Goal: Task Accomplishment & Management: Use online tool/utility

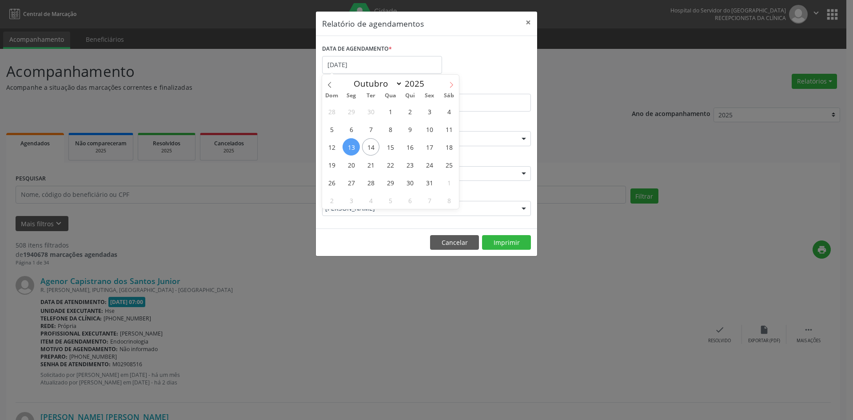
click at [453, 85] on icon at bounding box center [451, 85] width 6 height 6
select select "10"
click at [450, 112] on span "1" at bounding box center [448, 111] width 17 height 17
type input "[DATE]"
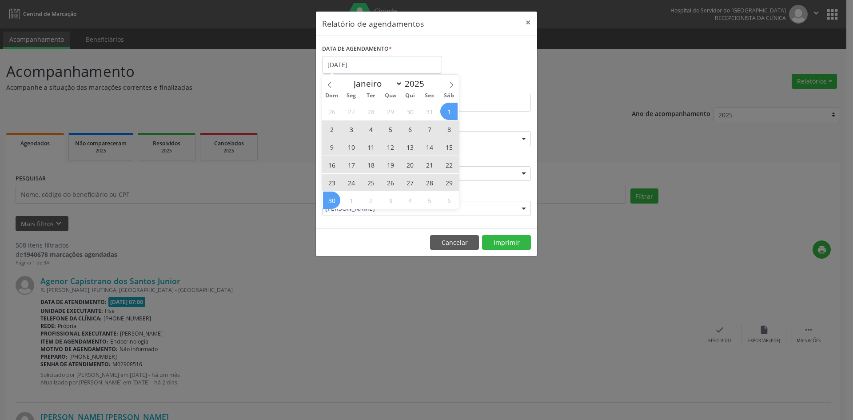
drag, startPoint x: 450, startPoint y: 112, endPoint x: 337, endPoint y: 198, distance: 141.4
click at [337, 198] on div "26 27 28 29 30 31 1 2 3 4 5 6 7 8 9 10 11 12 13 14 15 16 17 18 19 20 21 22 23 2…" at bounding box center [390, 155] width 137 height 107
click at [337, 198] on span "30" at bounding box center [331, 200] width 17 height 17
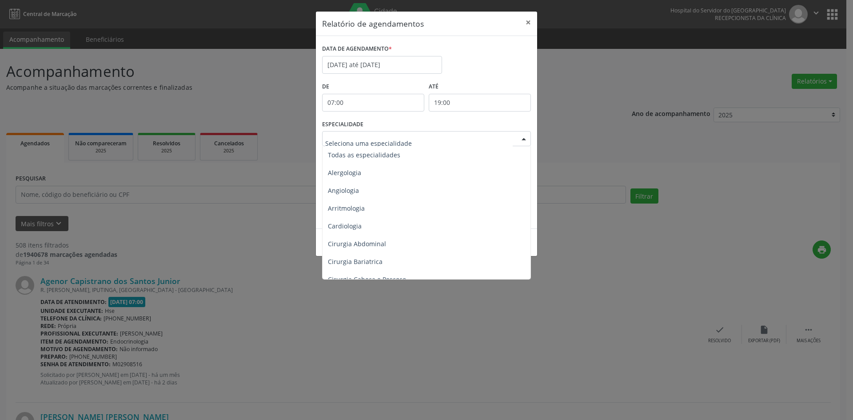
click at [522, 140] on div at bounding box center [523, 139] width 13 height 15
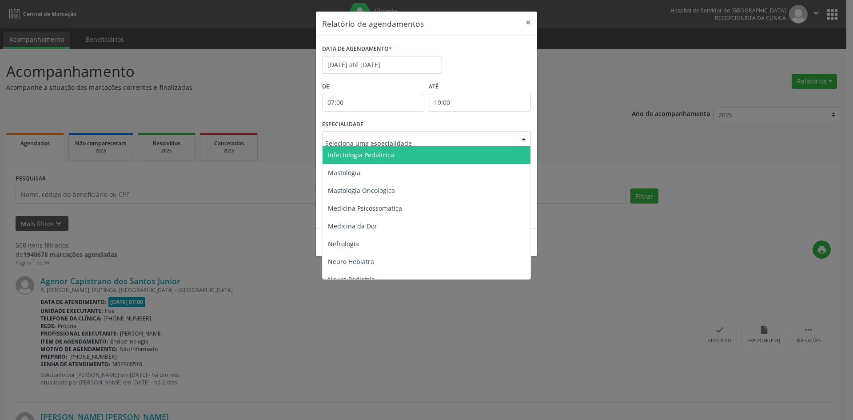
scroll to position [800, 0]
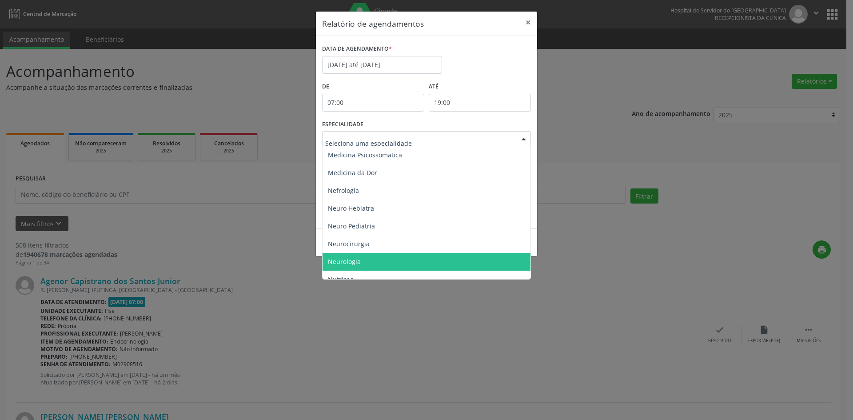
click at [357, 260] on span "Neurologia" at bounding box center [344, 261] width 33 height 8
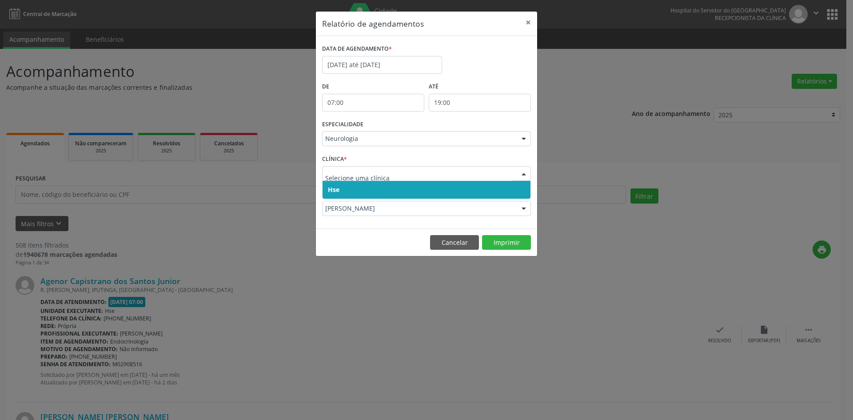
click at [336, 194] on span "Hse" at bounding box center [334, 189] width 12 height 8
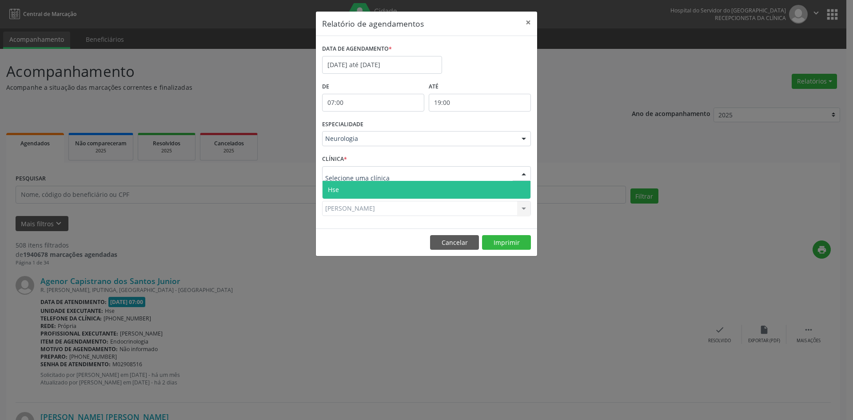
click at [334, 188] on span "Hse" at bounding box center [333, 189] width 11 height 8
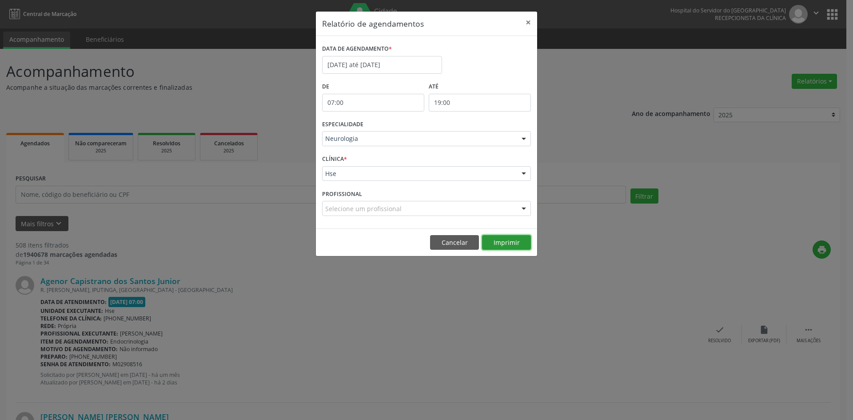
click at [509, 241] on button "Imprimir" at bounding box center [506, 242] width 49 height 15
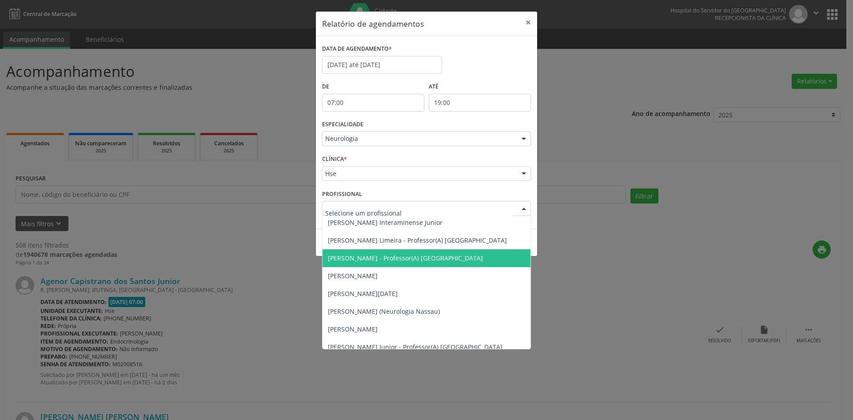
scroll to position [0, 0]
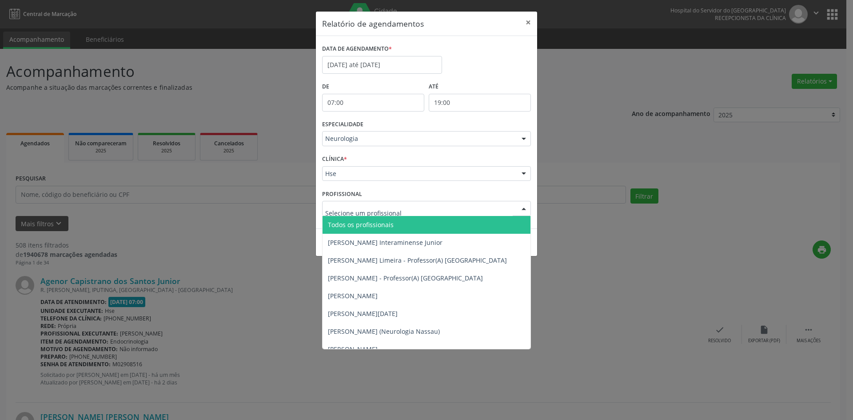
click at [353, 221] on span "Todos os profissionais" at bounding box center [361, 224] width 66 height 8
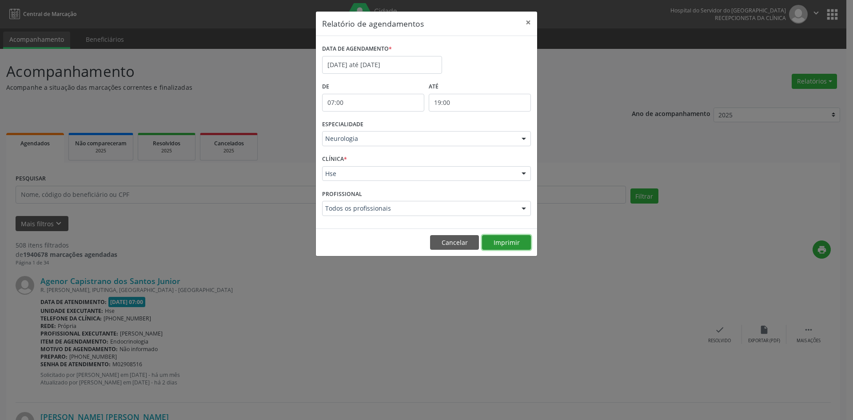
click at [504, 245] on button "Imprimir" at bounding box center [506, 242] width 49 height 15
click at [359, 64] on input "[DATE] até [DATE]" at bounding box center [382, 65] width 120 height 18
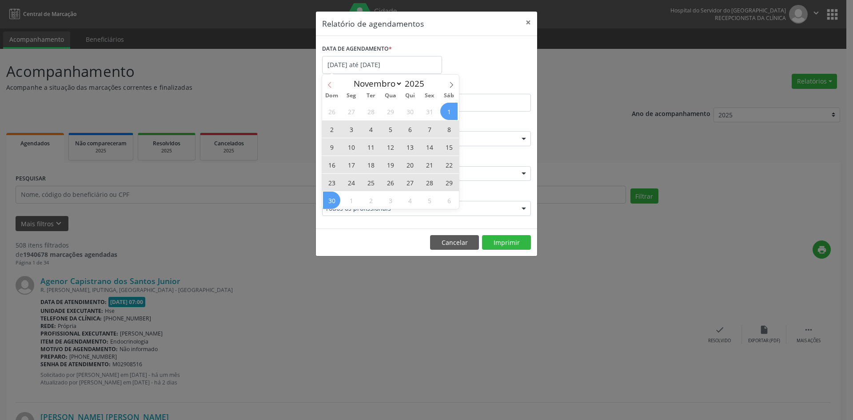
click at [325, 85] on span at bounding box center [329, 82] width 15 height 15
select select "9"
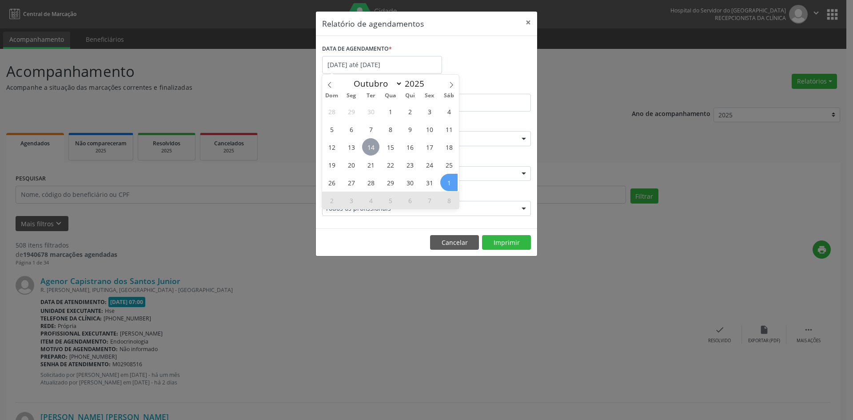
click at [375, 147] on span "14" at bounding box center [370, 146] width 17 height 17
type input "[DATE]"
click at [375, 147] on span "14" at bounding box center [370, 146] width 17 height 17
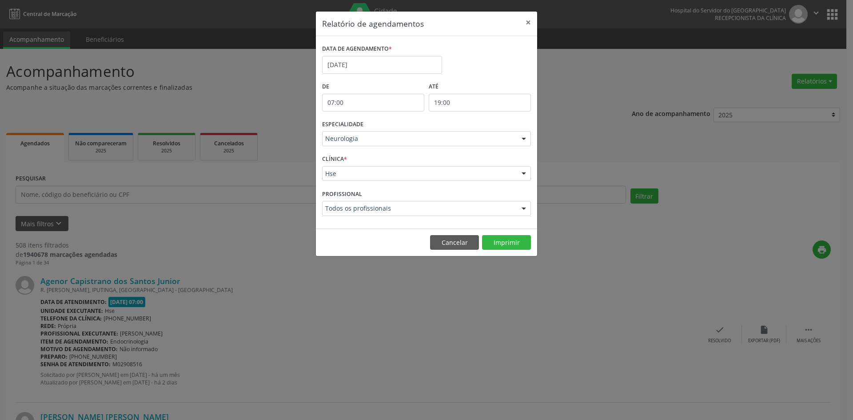
click at [519, 132] on div at bounding box center [523, 139] width 13 height 15
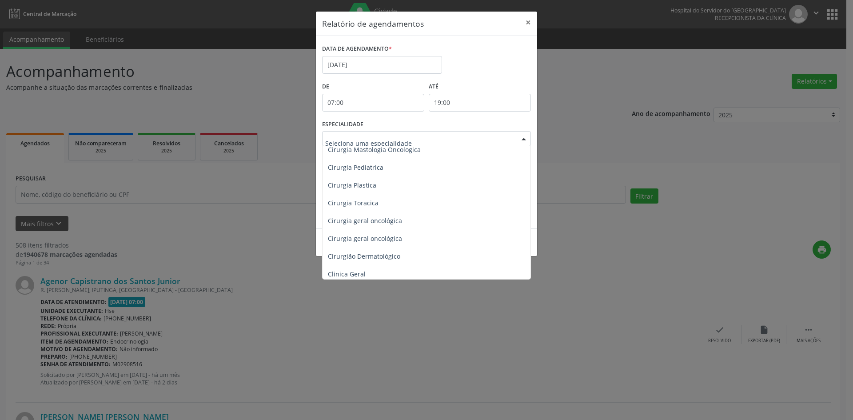
scroll to position [178, 0]
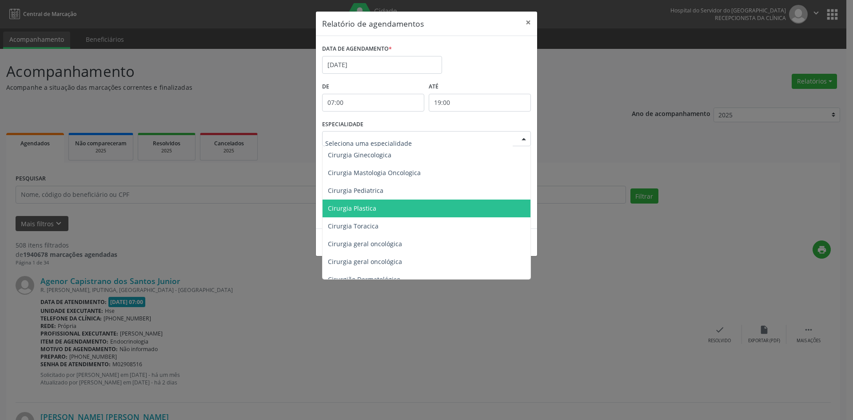
click at [374, 213] on span "Cirurgia Plastica" at bounding box center [427, 209] width 209 height 18
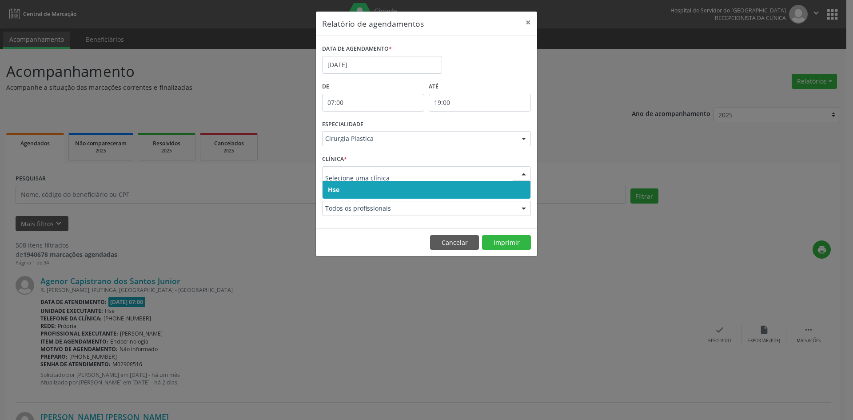
click at [333, 188] on span "Hse" at bounding box center [334, 189] width 12 height 8
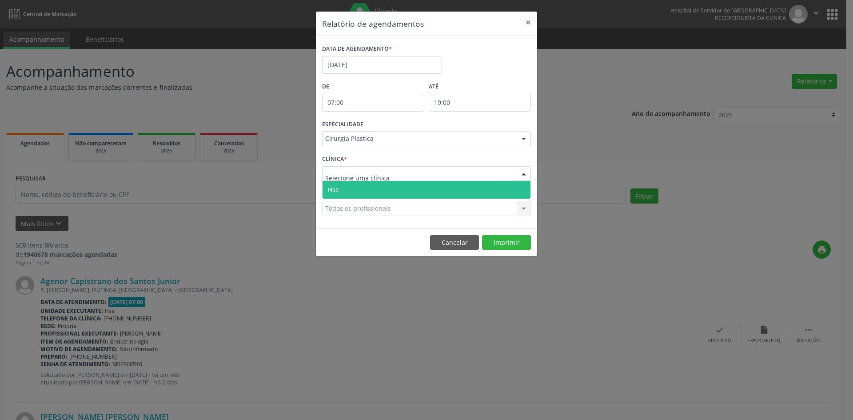
click at [339, 186] on span "Hse" at bounding box center [427, 190] width 208 height 18
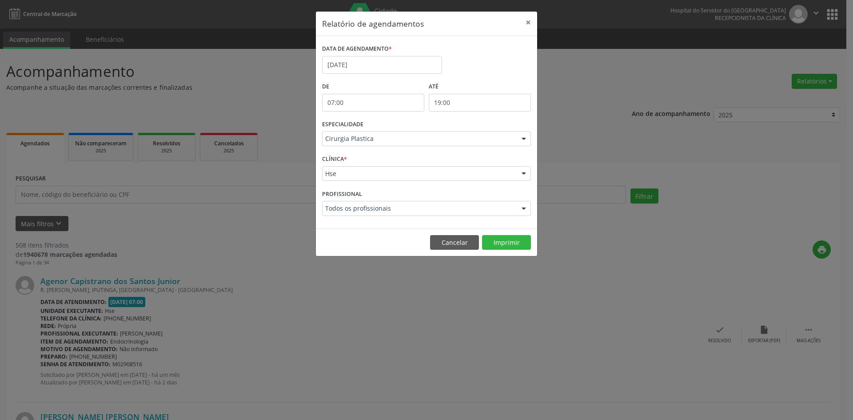
drag, startPoint x: 337, startPoint y: 211, endPoint x: 343, endPoint y: 222, distance: 12.1
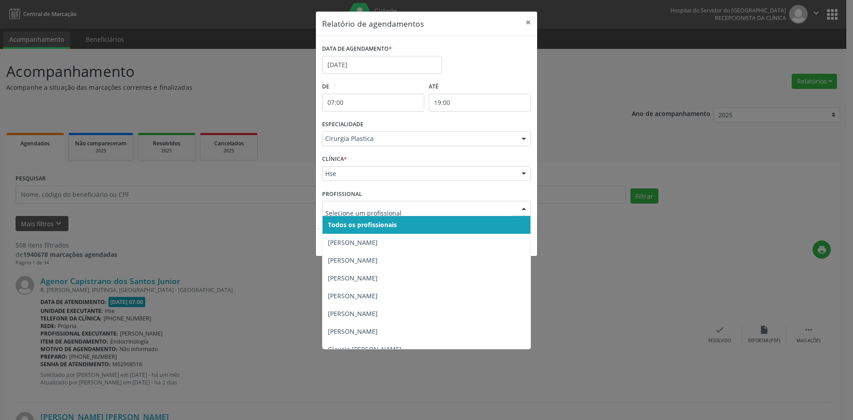
click at [344, 227] on span "Todos os profissionais" at bounding box center [362, 224] width 69 height 8
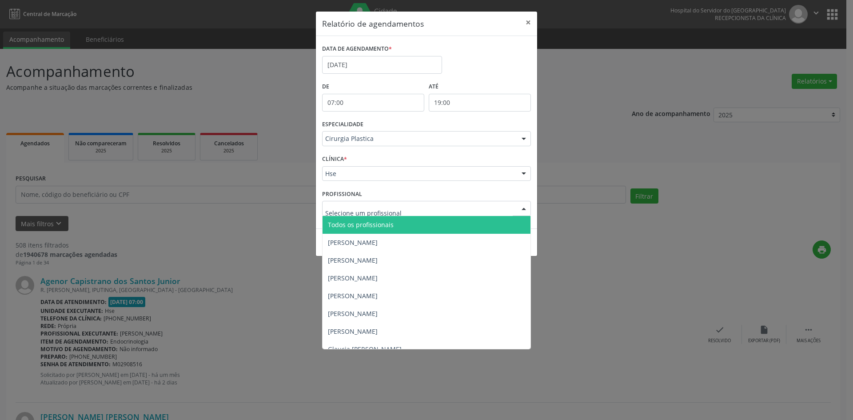
click at [354, 228] on span "Todos os profissionais" at bounding box center [361, 224] width 66 height 8
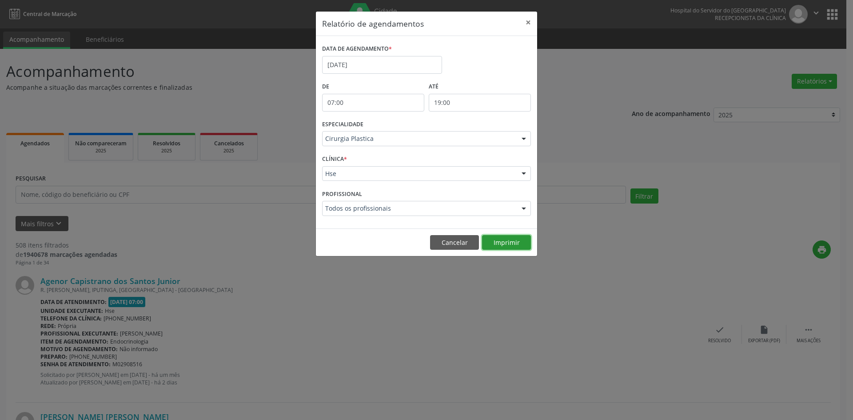
click at [512, 244] on button "Imprimir" at bounding box center [506, 242] width 49 height 15
click at [340, 57] on input "[DATE]" at bounding box center [382, 65] width 120 height 18
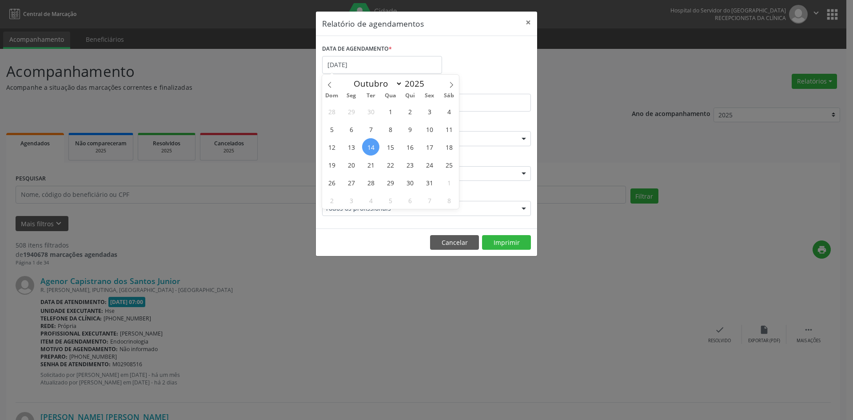
click at [371, 148] on span "14" at bounding box center [370, 146] width 17 height 17
type input "[DATE]"
click at [350, 148] on span "13" at bounding box center [351, 146] width 17 height 17
select select "9"
click at [356, 63] on input "[DATE] até [DATE]" at bounding box center [382, 65] width 120 height 18
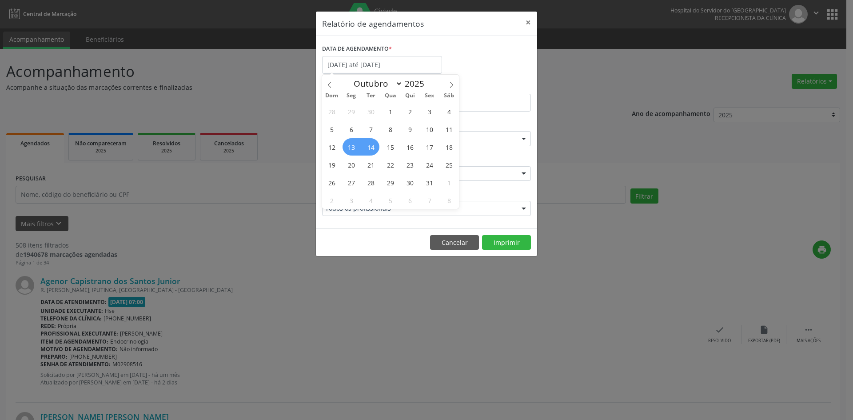
click at [352, 146] on span "13" at bounding box center [351, 146] width 17 height 17
type input "[DATE]"
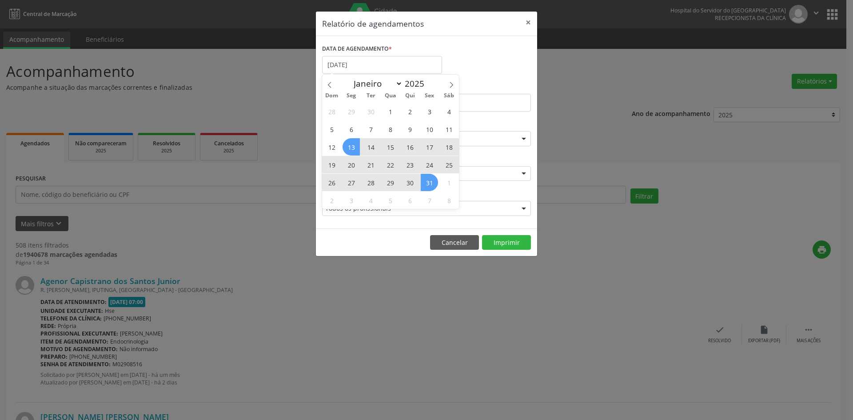
click at [434, 188] on div "28 29 30 1 2 3 4 5 6 7 8 9 10 11 12 13 14 15 16 17 18 19 20 21 22 23 24 25 26 2…" at bounding box center [390, 155] width 137 height 107
click at [434, 188] on span "31" at bounding box center [429, 182] width 17 height 17
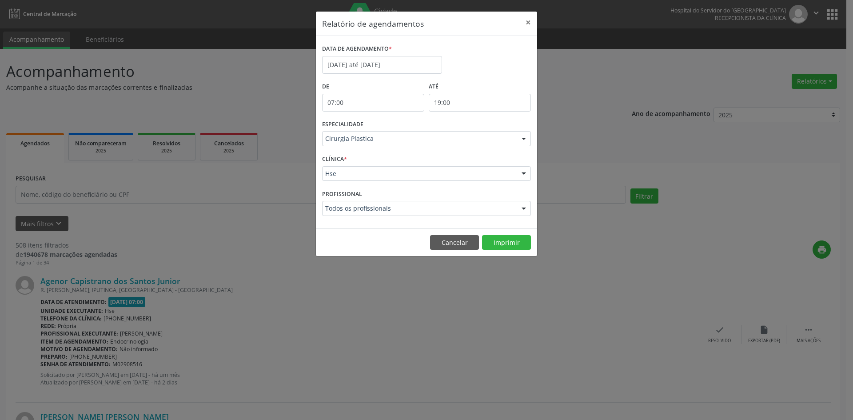
click at [524, 139] on div at bounding box center [523, 139] width 13 height 15
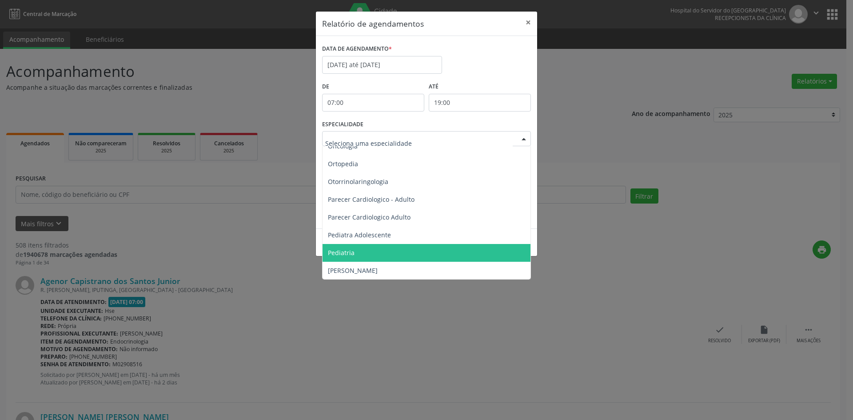
scroll to position [1333, 0]
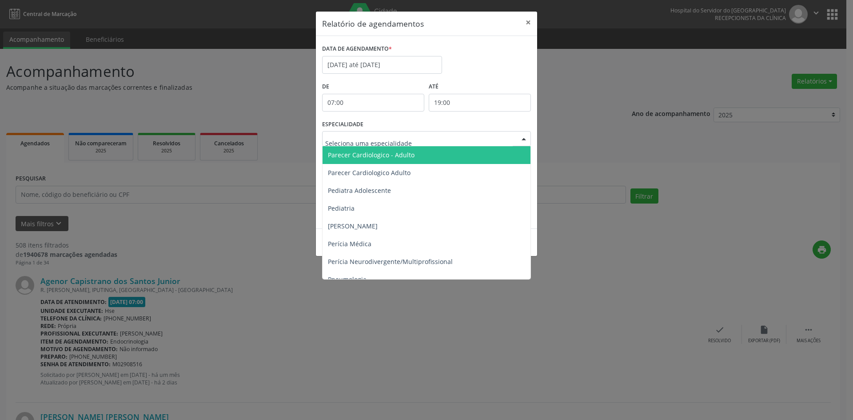
click at [372, 157] on span "Parecer Cardiologico - Adulto" at bounding box center [371, 155] width 87 height 8
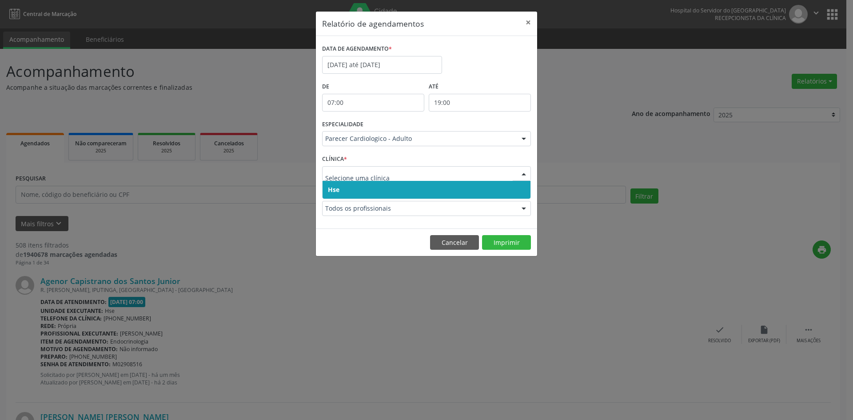
click at [331, 188] on span "Hse" at bounding box center [334, 189] width 12 height 8
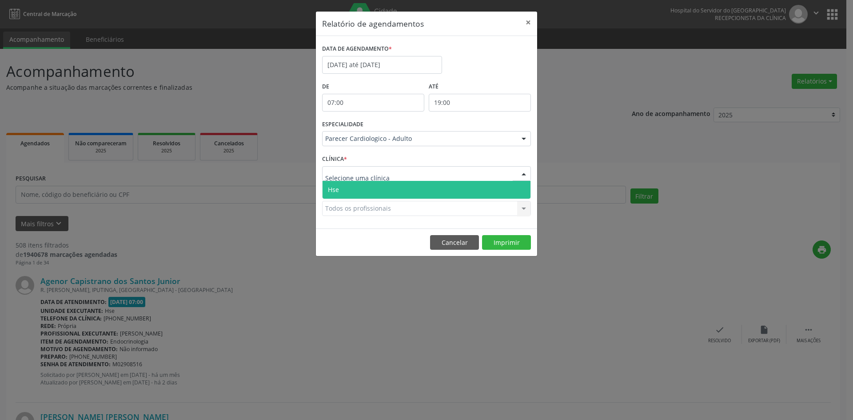
drag, startPoint x: 333, startPoint y: 176, endPoint x: 336, endPoint y: 183, distance: 7.2
click at [337, 188] on span "Hse" at bounding box center [333, 189] width 11 height 8
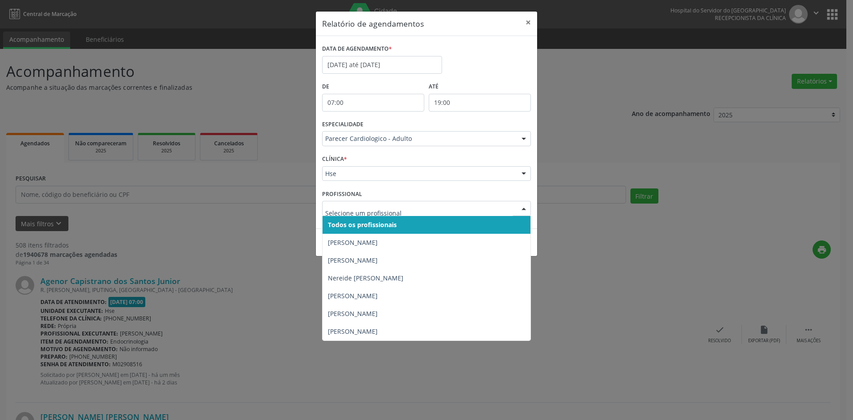
click at [337, 228] on span "Todos os profissionais" at bounding box center [362, 224] width 69 height 8
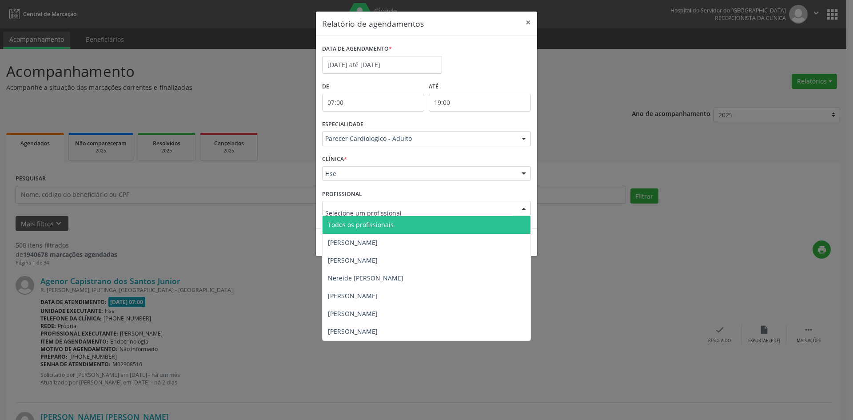
click at [344, 222] on span "Todos os profissionais" at bounding box center [361, 224] width 66 height 8
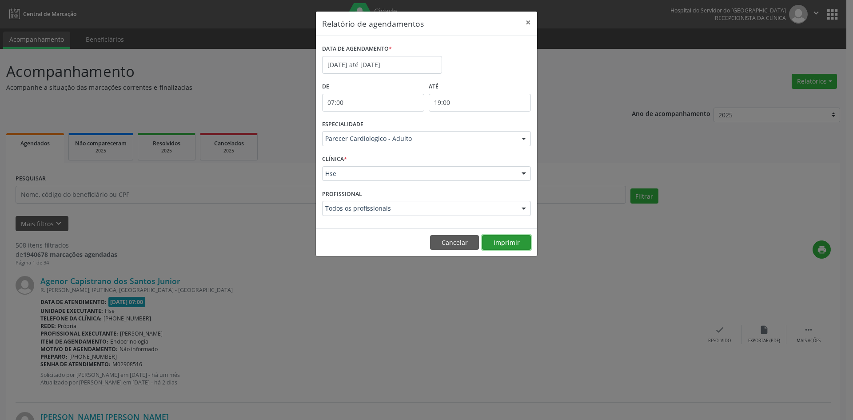
click at [515, 243] on button "Imprimir" at bounding box center [506, 242] width 49 height 15
click at [524, 139] on div at bounding box center [523, 139] width 13 height 15
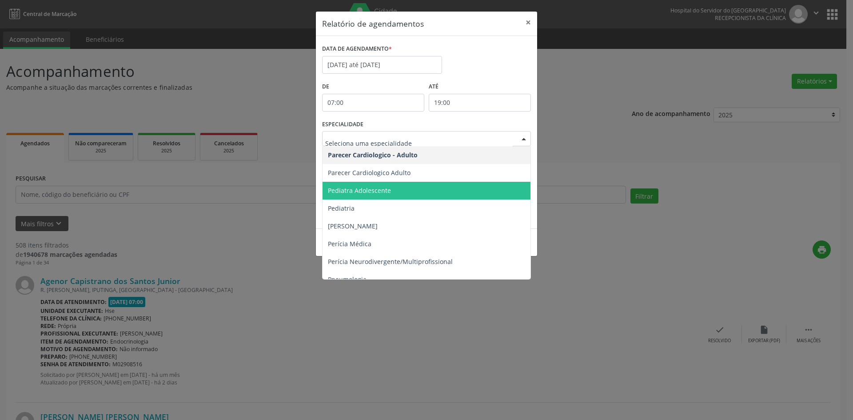
click at [374, 186] on span "Pediatra Adolescente" at bounding box center [359, 190] width 63 height 8
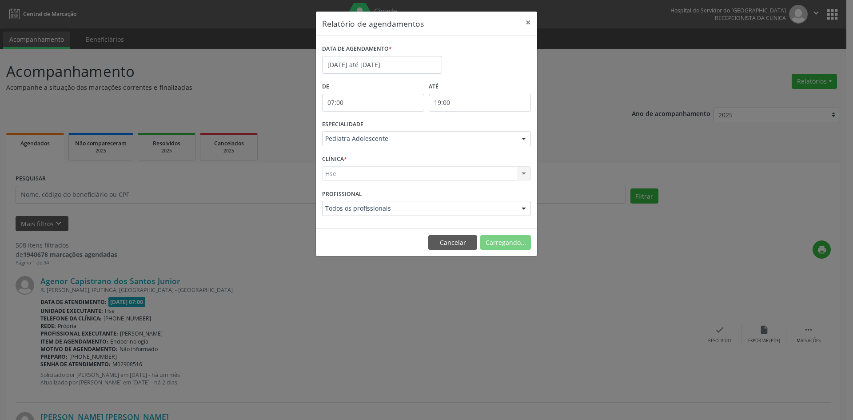
click at [346, 172] on div "Hse Hse Nenhum resultado encontrado para: " " Não há nenhuma opção para ser exi…" at bounding box center [426, 173] width 209 height 15
click at [332, 175] on div "Hse Hse Nenhum resultado encontrado para: " " Não há nenhuma opção para ser exi…" at bounding box center [426, 173] width 209 height 15
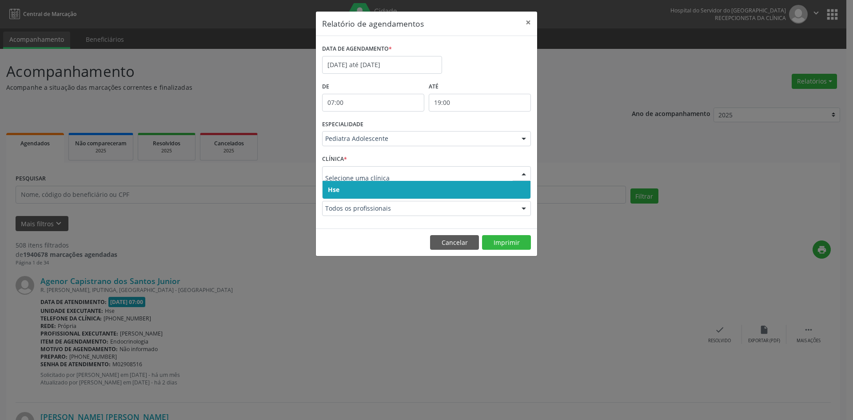
click at [331, 186] on span "Hse" at bounding box center [334, 189] width 12 height 8
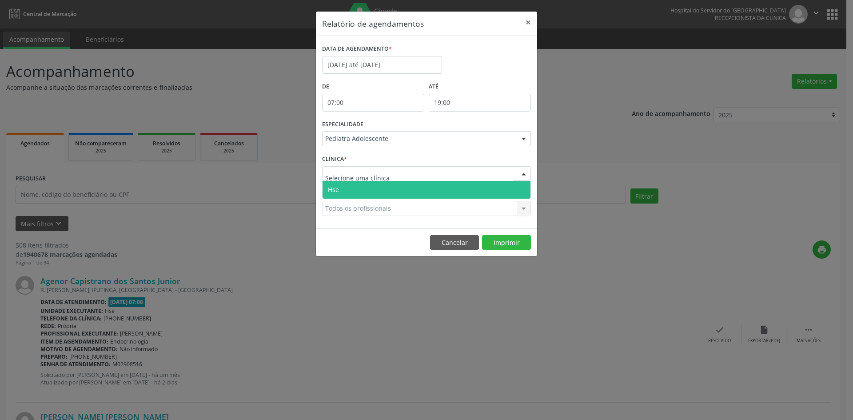
drag, startPoint x: 335, startPoint y: 185, endPoint x: 336, endPoint y: 192, distance: 7.2
click at [335, 186] on span "Hse" at bounding box center [333, 189] width 11 height 8
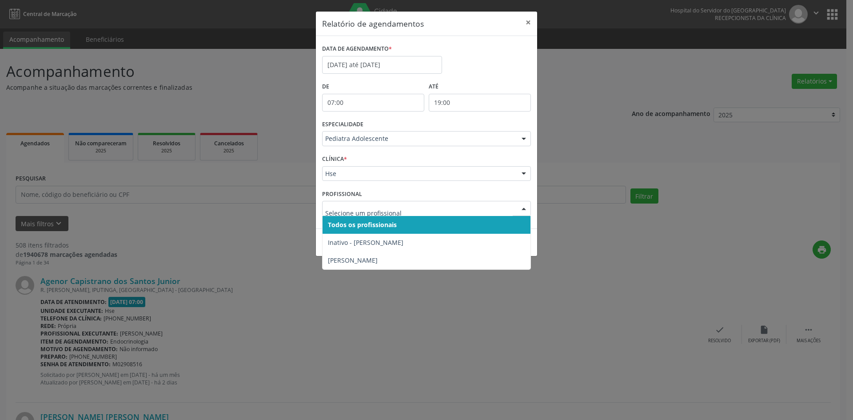
click at [344, 226] on span "Todos os profissionais" at bounding box center [362, 224] width 69 height 8
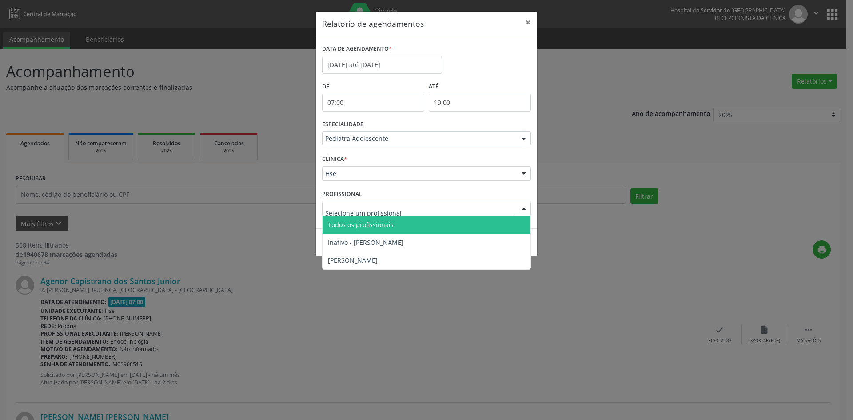
click at [350, 225] on span "Todos os profissionais" at bounding box center [361, 224] width 66 height 8
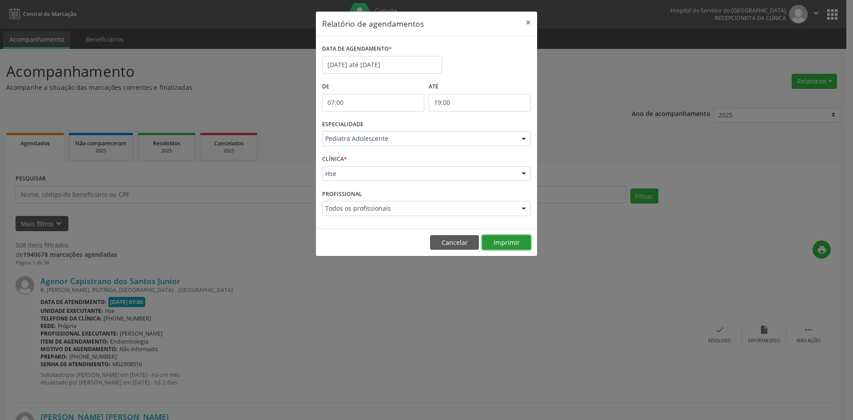
click at [515, 243] on button "Imprimir" at bounding box center [506, 242] width 49 height 15
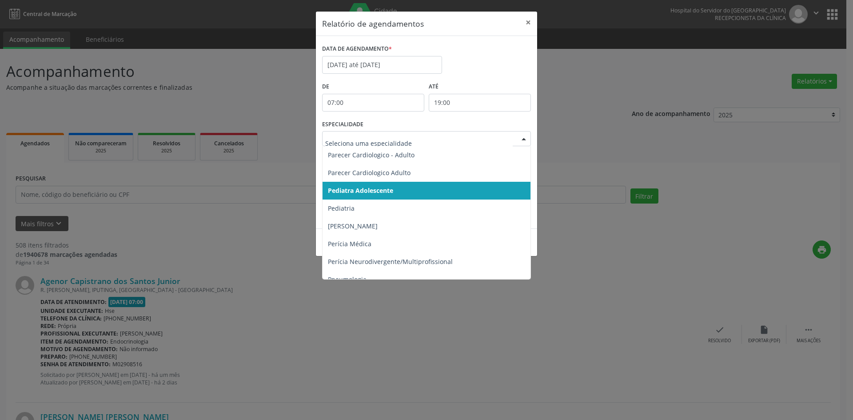
click at [524, 138] on div at bounding box center [523, 139] width 13 height 15
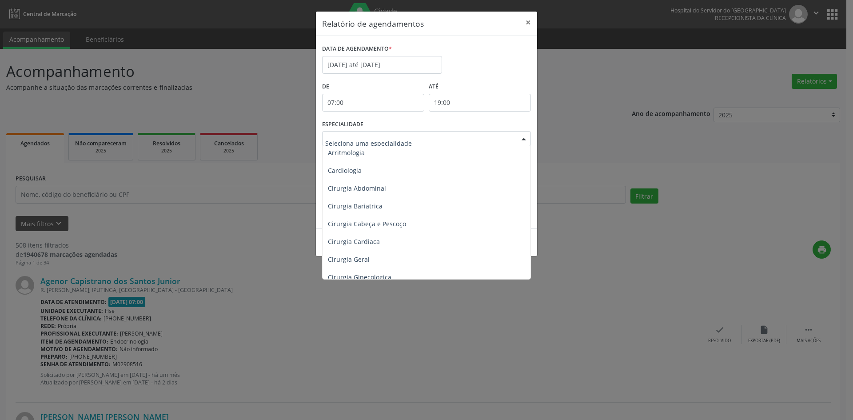
scroll to position [0, 0]
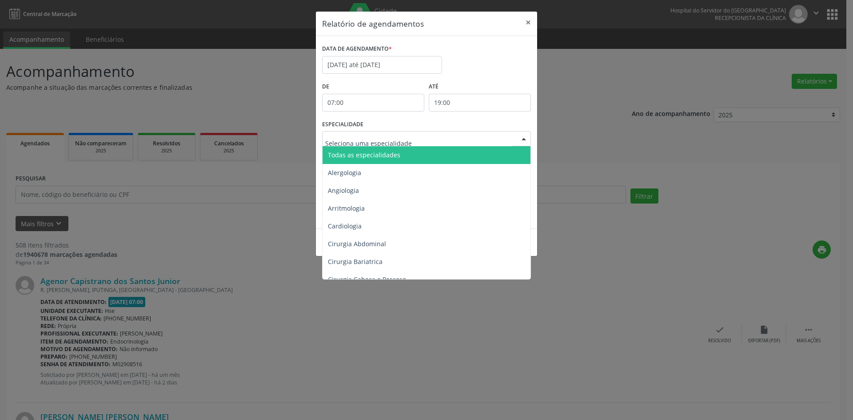
click at [408, 158] on span "Todas as especialidades" at bounding box center [427, 155] width 209 height 18
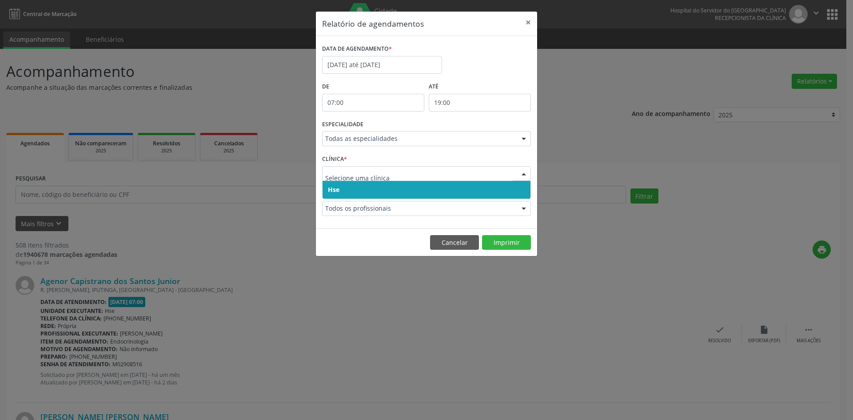
click at [340, 185] on span "Hse" at bounding box center [427, 190] width 208 height 18
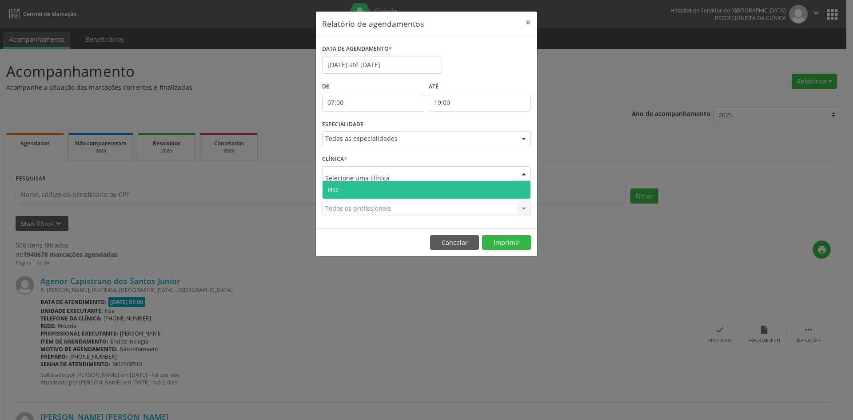
click at [342, 186] on span "Hse" at bounding box center [427, 190] width 208 height 18
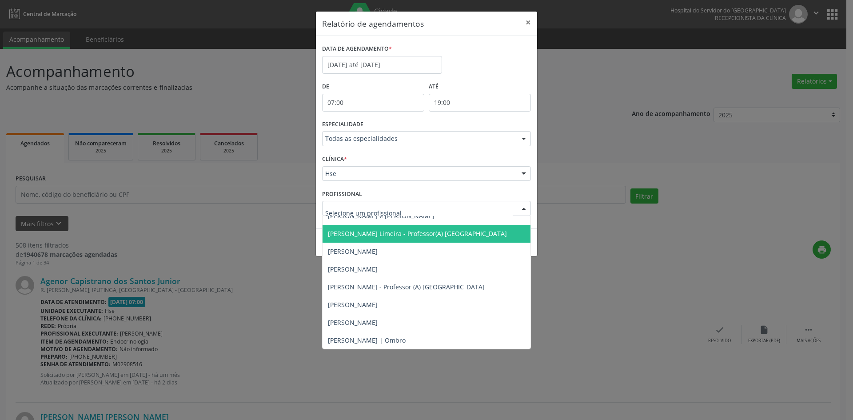
scroll to position [800, 0]
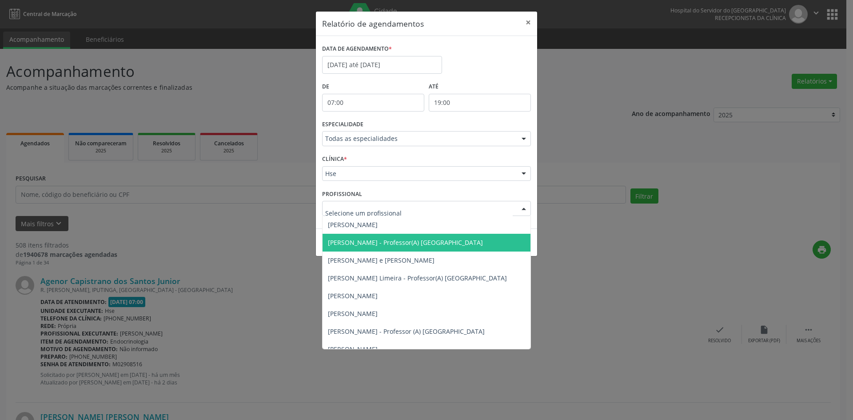
click at [363, 242] on span "[PERSON_NAME] - Professor(A) [GEOGRAPHIC_DATA]" at bounding box center [405, 242] width 155 height 8
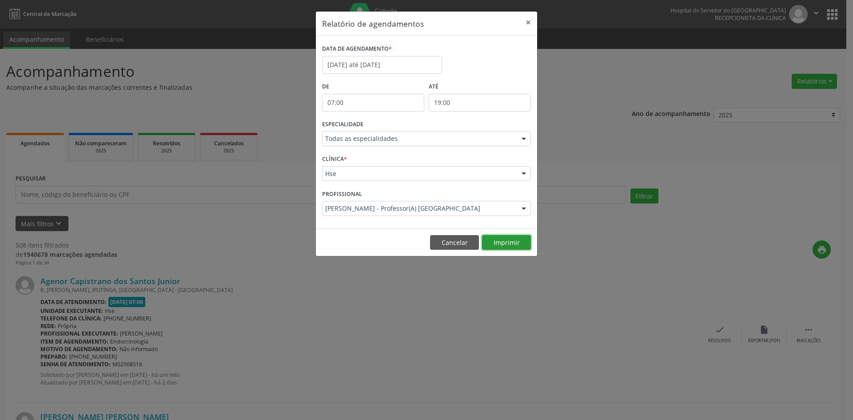
click at [509, 242] on button "Imprimir" at bounding box center [506, 242] width 49 height 15
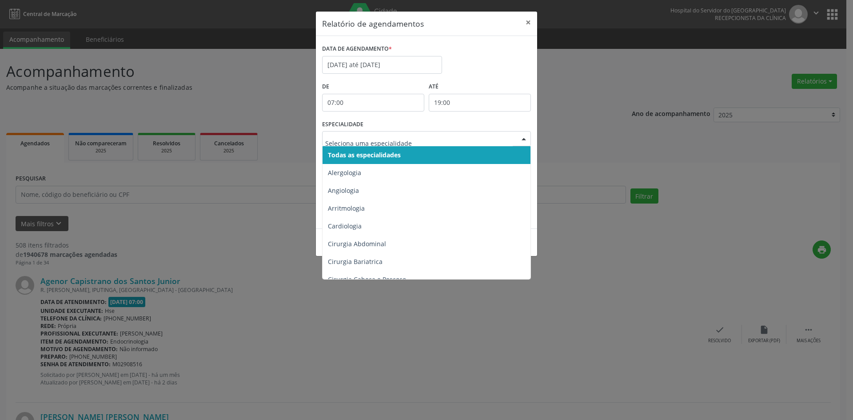
click at [526, 138] on div at bounding box center [523, 139] width 13 height 15
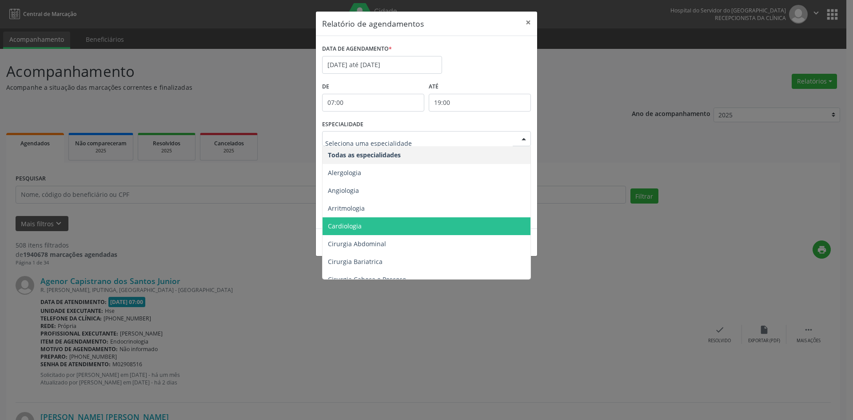
click at [377, 231] on span "Cardiologia" at bounding box center [427, 226] width 209 height 18
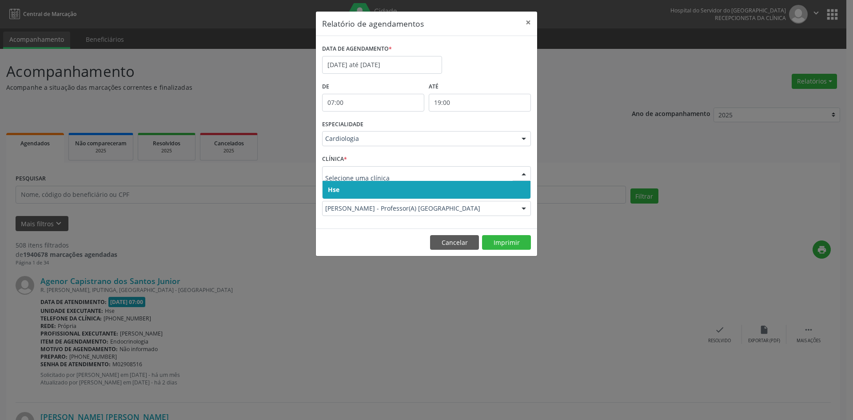
click at [331, 192] on span "Hse" at bounding box center [334, 189] width 12 height 8
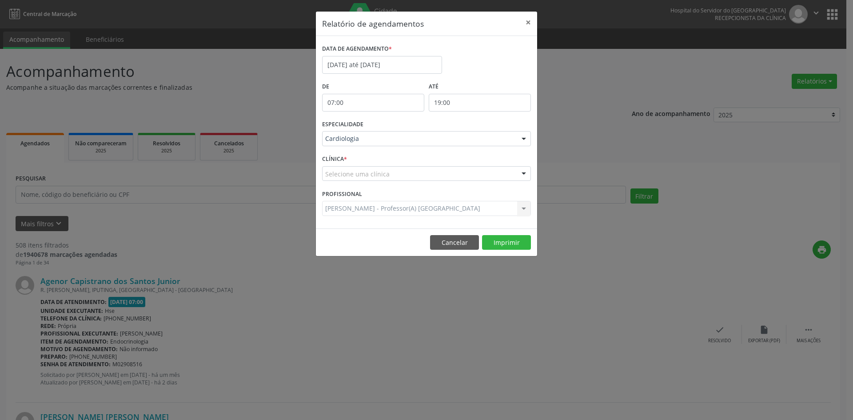
click at [331, 182] on div "CLÍNICA * Selecione uma clínica Hse Nenhum resultado encontrado para: " " Não h…" at bounding box center [426, 169] width 213 height 35
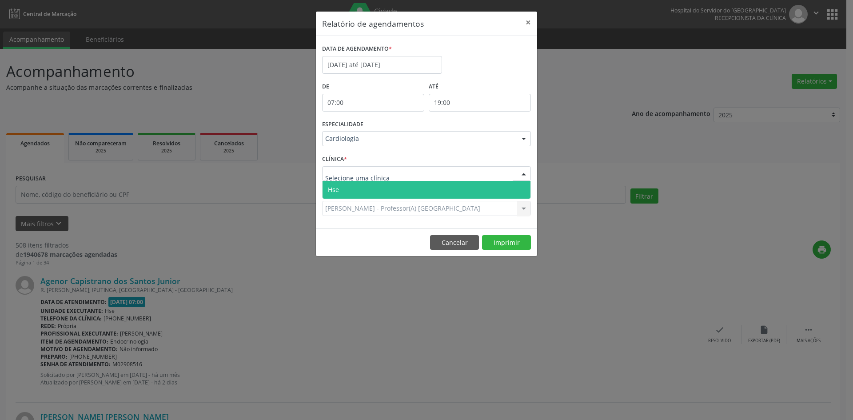
click at [337, 192] on span "Hse" at bounding box center [333, 189] width 11 height 8
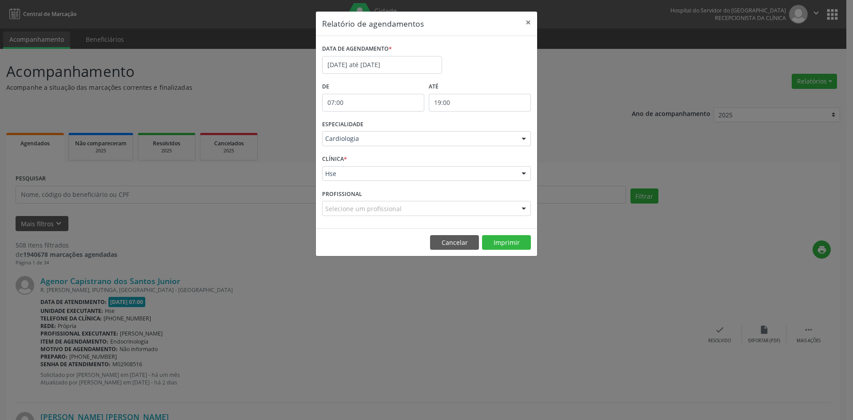
scroll to position [187, 0]
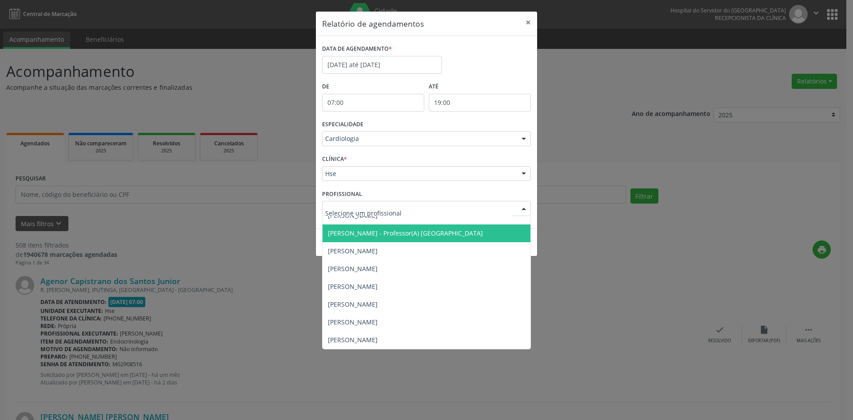
click at [363, 226] on span "[PERSON_NAME] - Professor(A) [GEOGRAPHIC_DATA]" at bounding box center [427, 233] width 208 height 18
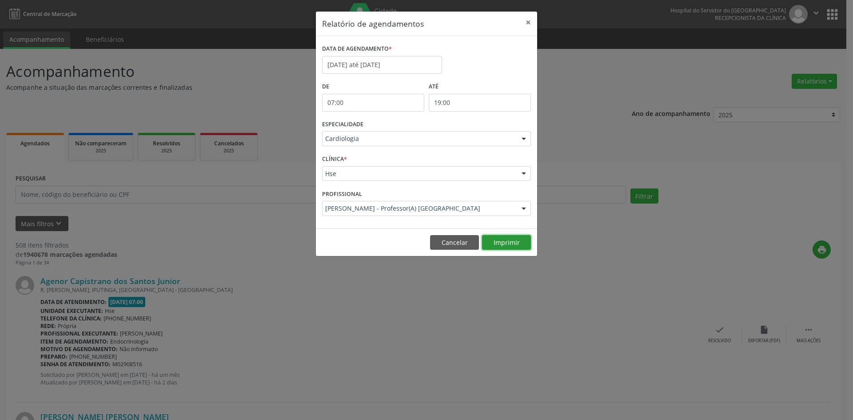
click at [513, 242] on button "Imprimir" at bounding box center [506, 242] width 49 height 15
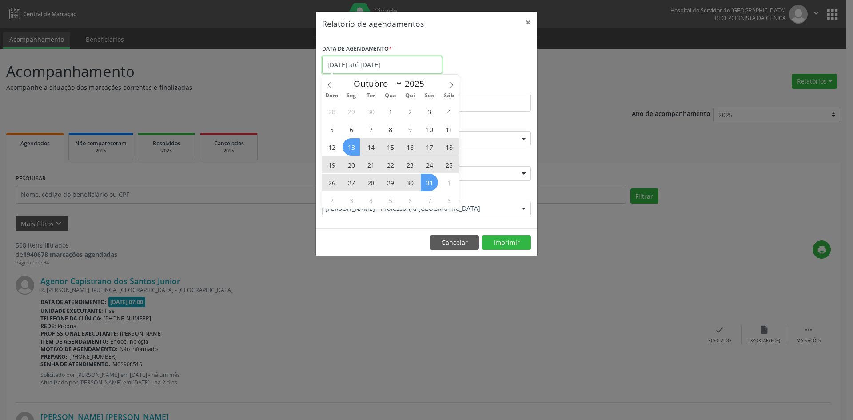
click at [388, 62] on input "[DATE] até [DATE]" at bounding box center [382, 65] width 120 height 18
click at [451, 83] on icon at bounding box center [451, 85] width 6 height 6
select select "10"
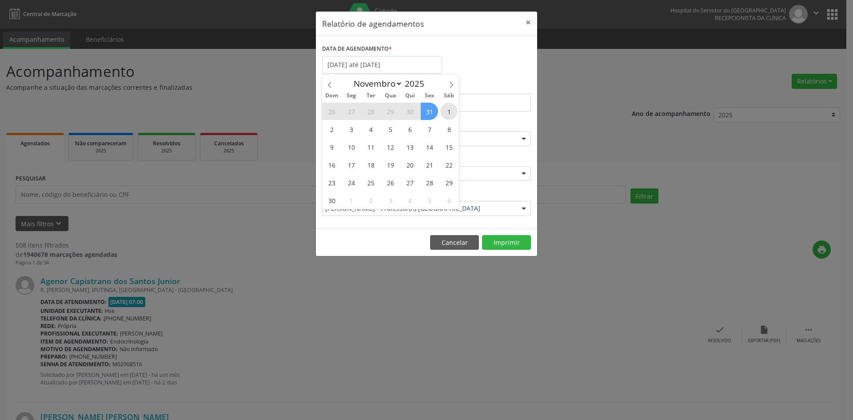
click at [445, 114] on span "1" at bounding box center [448, 111] width 17 height 17
type input "[DATE]"
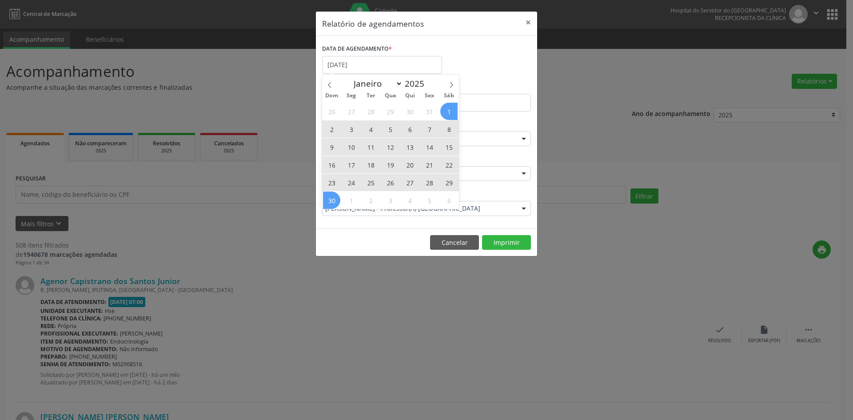
drag, startPoint x: 448, startPoint y: 112, endPoint x: 329, endPoint y: 202, distance: 148.5
click at [329, 202] on div "26 27 28 29 30 31 1 2 3 4 5 6 7 8 9 10 11 12 13 14 15 16 17 18 19 20 21 22 23 2…" at bounding box center [390, 155] width 137 height 107
click at [329, 202] on span "30" at bounding box center [331, 200] width 17 height 17
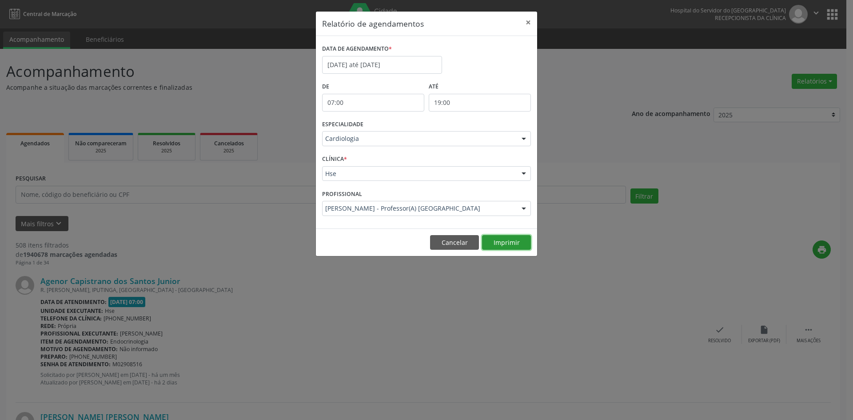
click at [513, 245] on button "Imprimir" at bounding box center [506, 242] width 49 height 15
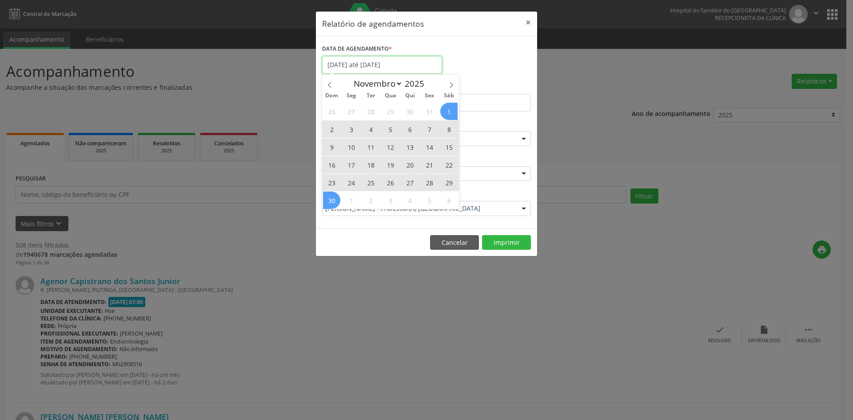
click at [361, 65] on input "[DATE] até [DATE]" at bounding box center [382, 65] width 120 height 18
click at [326, 85] on span at bounding box center [329, 82] width 15 height 15
select select "9"
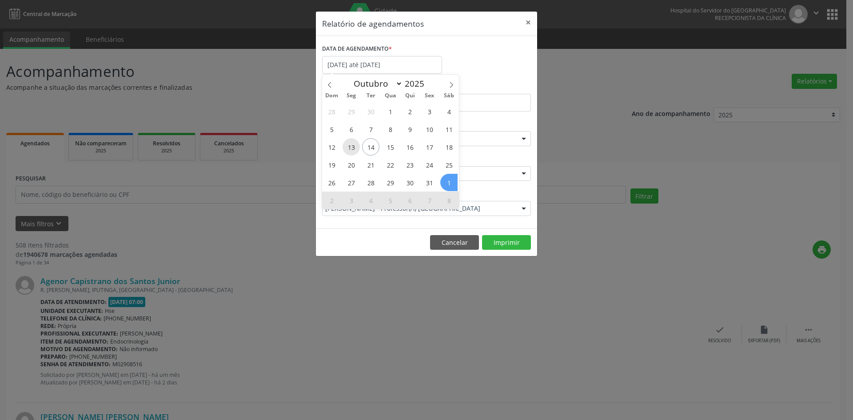
click at [353, 149] on span "13" at bounding box center [351, 146] width 17 height 17
type input "[DATE]"
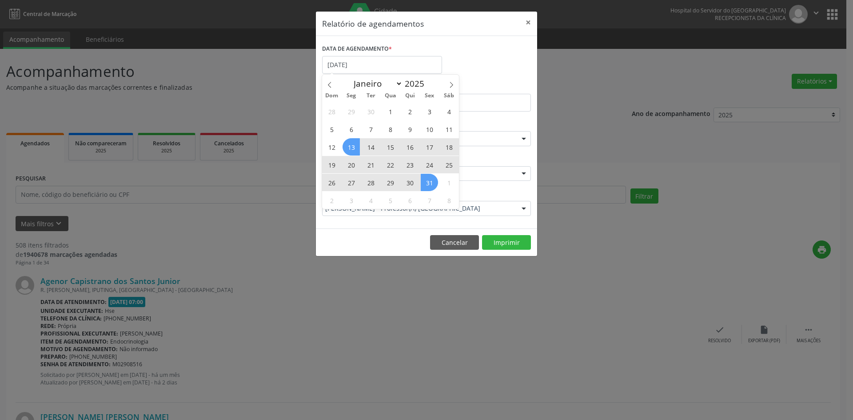
drag, startPoint x: 353, startPoint y: 149, endPoint x: 428, endPoint y: 185, distance: 82.9
click at [428, 185] on div "28 29 30 1 2 3 4 5 6 7 8 9 10 11 12 13 14 15 16 17 18 19 20 21 22 23 24 25 26 2…" at bounding box center [390, 155] width 137 height 107
click at [428, 185] on span "31" at bounding box center [429, 182] width 17 height 17
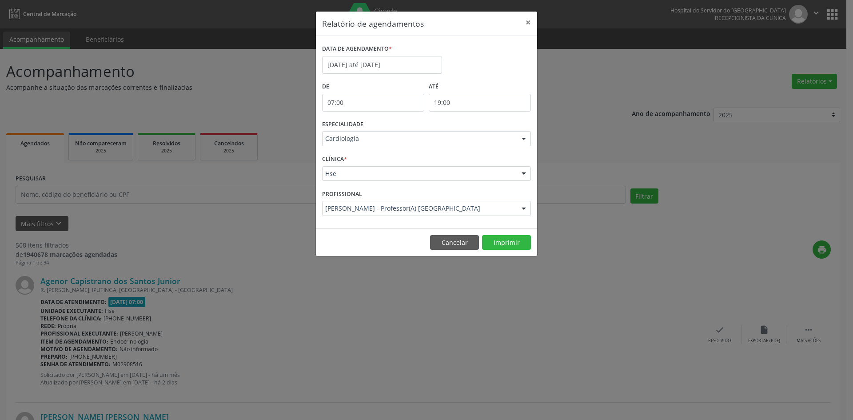
click at [523, 139] on div at bounding box center [523, 139] width 13 height 15
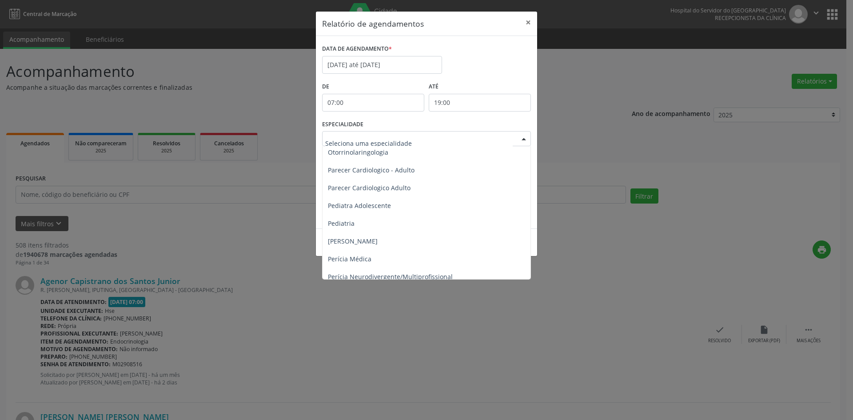
scroll to position [1333, 0]
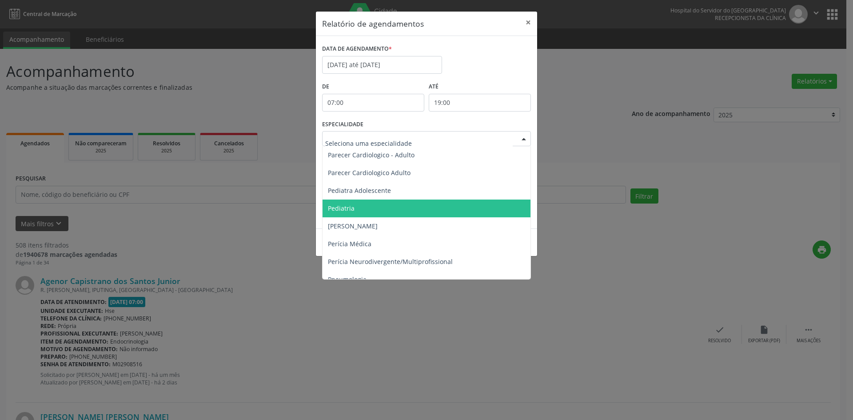
click at [344, 206] on span "Pediatria" at bounding box center [341, 208] width 27 height 8
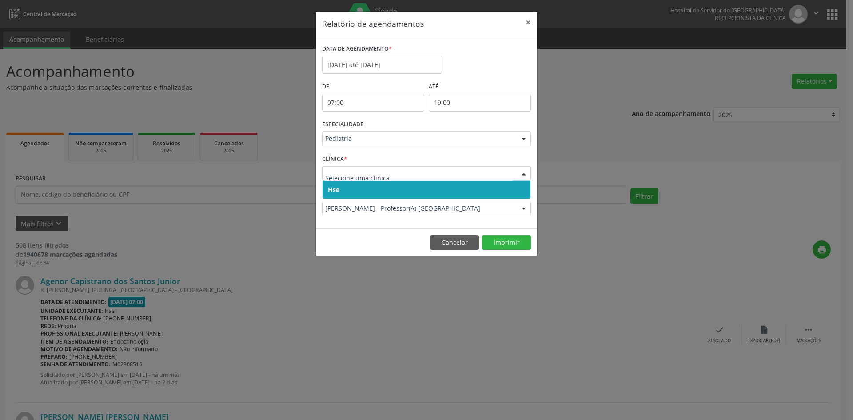
click at [332, 190] on span "Hse" at bounding box center [334, 189] width 12 height 8
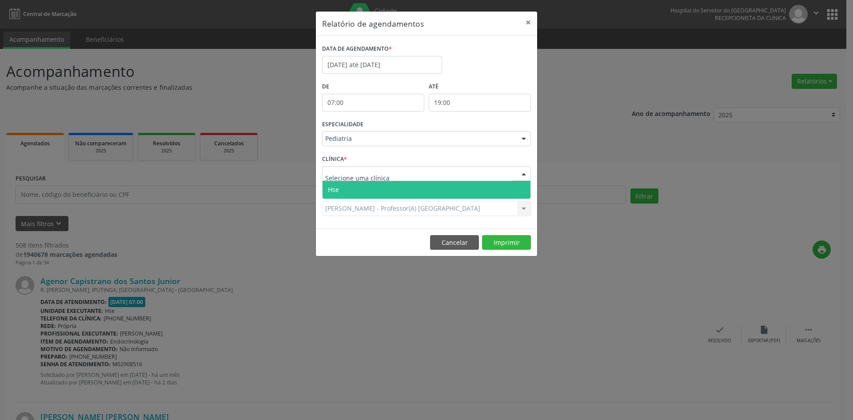
click at [335, 188] on span "Hse" at bounding box center [333, 189] width 11 height 8
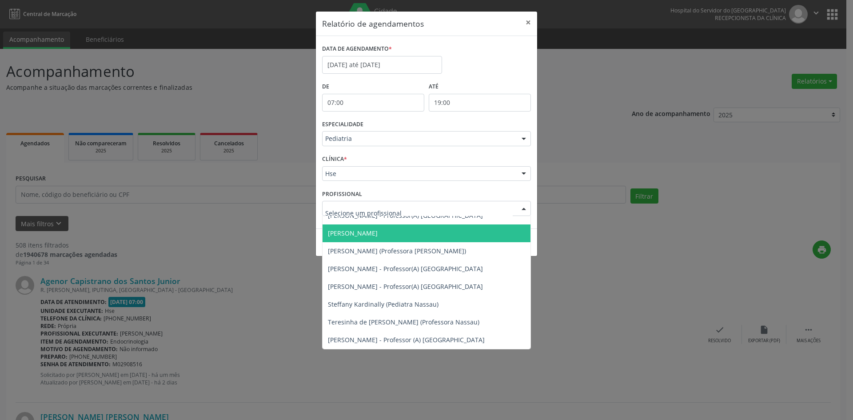
click at [356, 233] on span "[PERSON_NAME]" at bounding box center [353, 233] width 50 height 8
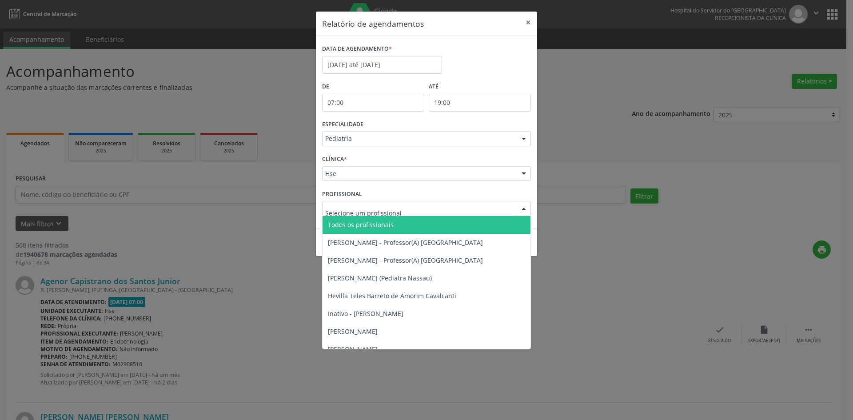
click at [378, 223] on span "Todos os profissionais" at bounding box center [361, 224] width 66 height 8
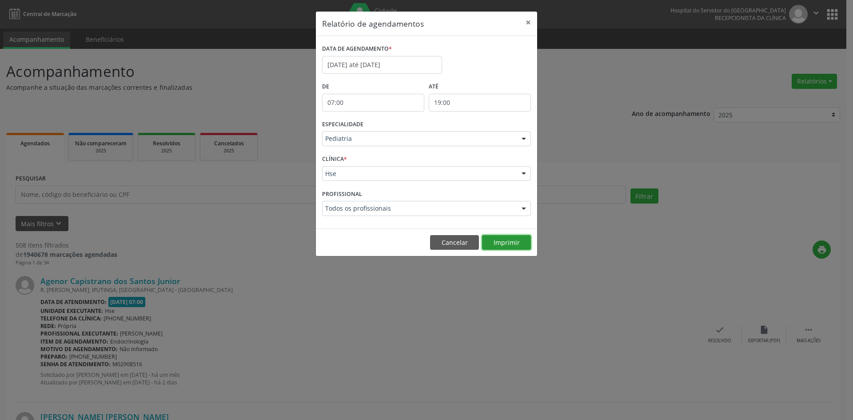
click at [513, 244] on button "Imprimir" at bounding box center [506, 242] width 49 height 15
click at [523, 138] on div at bounding box center [523, 139] width 13 height 15
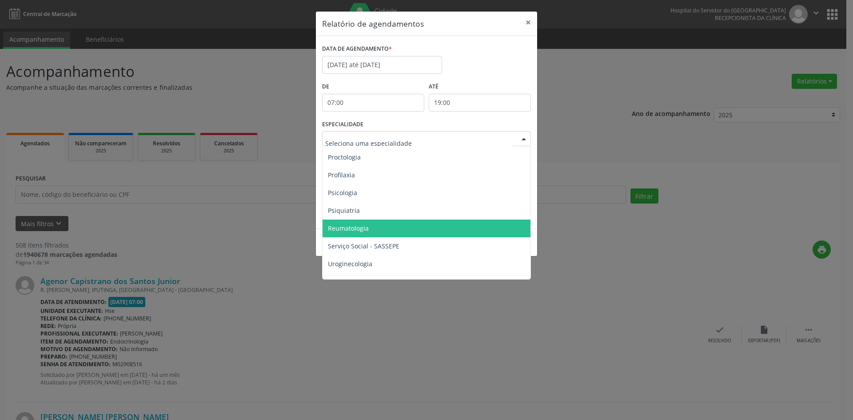
scroll to position [1545, 0]
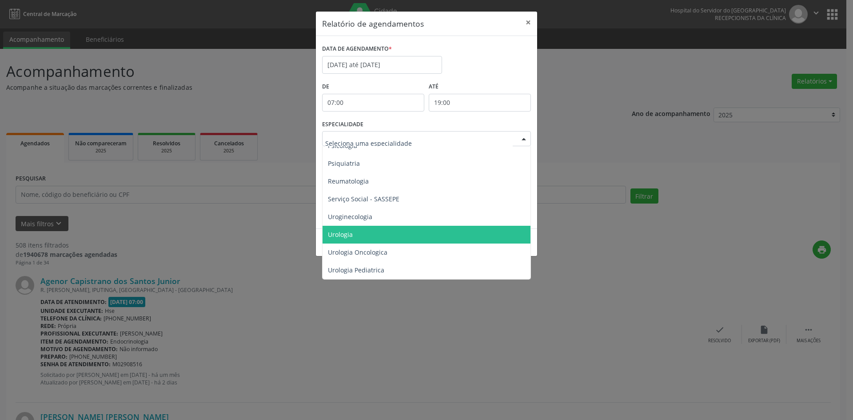
click at [348, 230] on span "Urologia" at bounding box center [340, 234] width 25 height 8
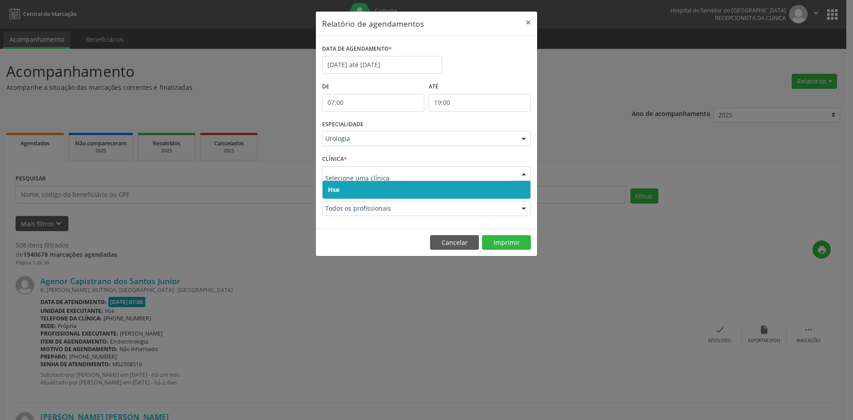
click at [328, 188] on span "Hse" at bounding box center [334, 189] width 12 height 8
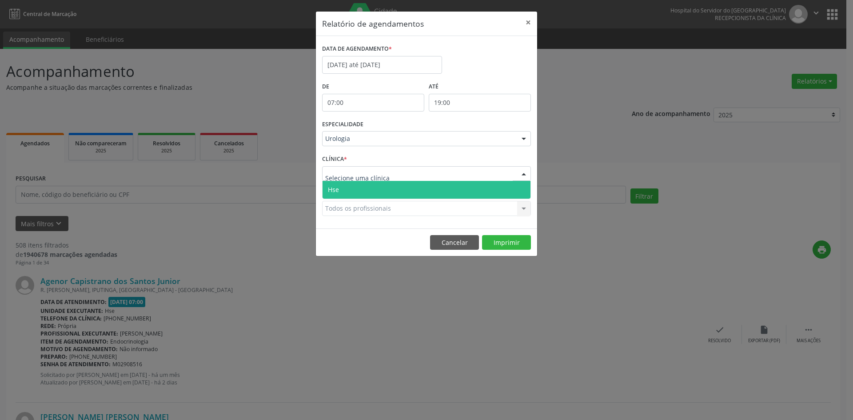
click at [334, 192] on span "Hse" at bounding box center [333, 189] width 11 height 8
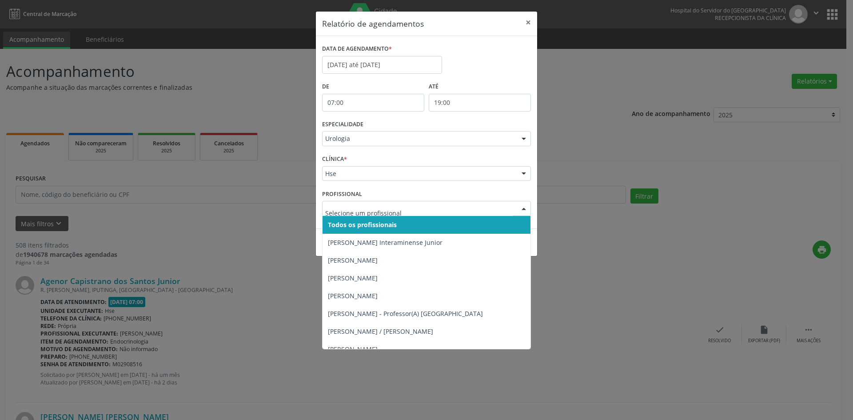
click at [359, 224] on span "Todos os profissionais" at bounding box center [362, 224] width 69 height 8
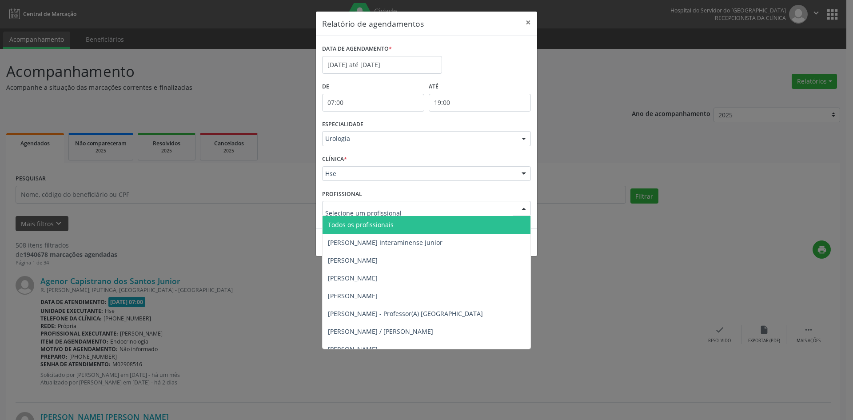
click at [352, 223] on span "Todos os profissionais" at bounding box center [361, 224] width 66 height 8
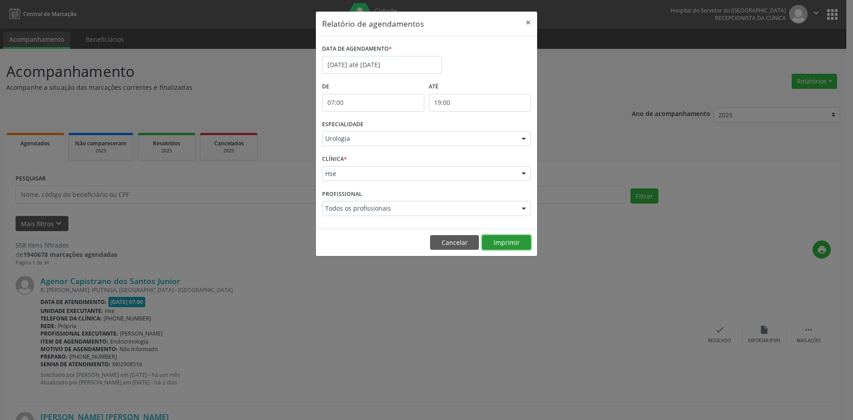
click at [507, 245] on button "Imprimir" at bounding box center [506, 242] width 49 height 15
